Goal: Browse casually

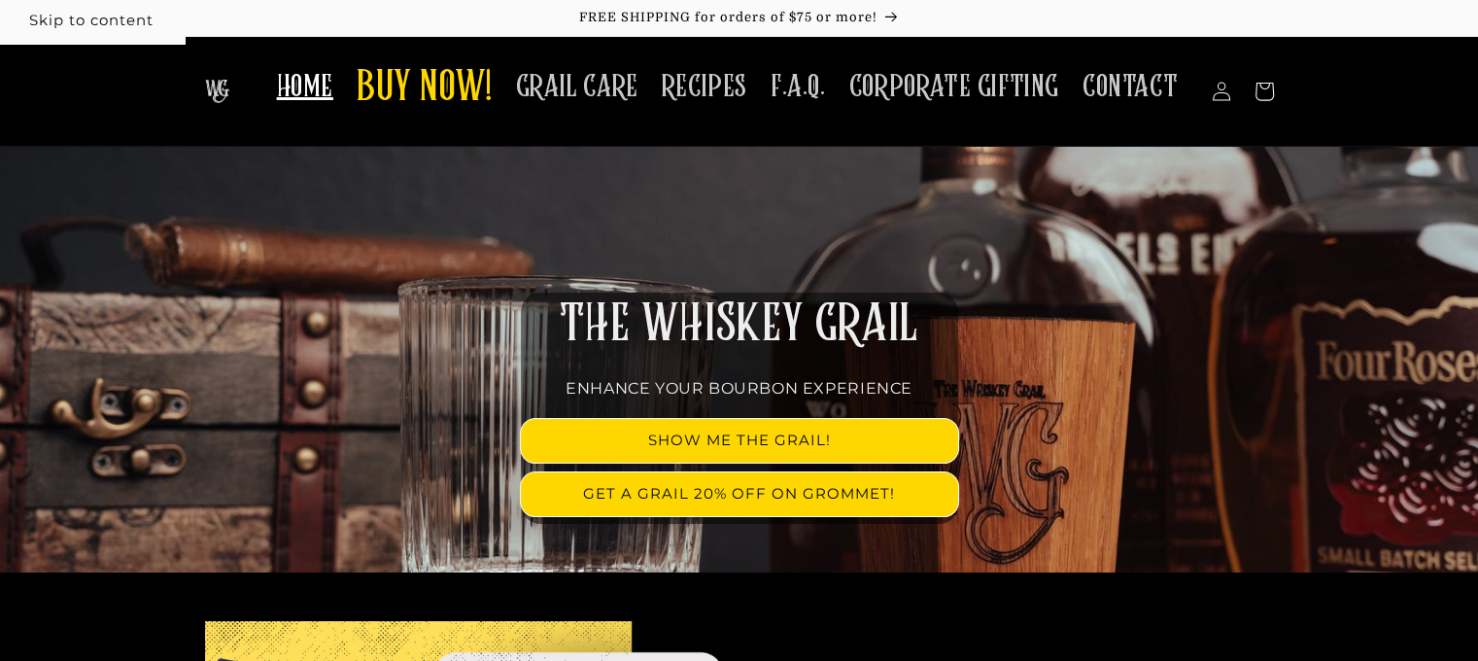
click at [61, 9] on link "Skip to content" at bounding box center [91, 21] width 185 height 44
